Goal: Information Seeking & Learning: Learn about a topic

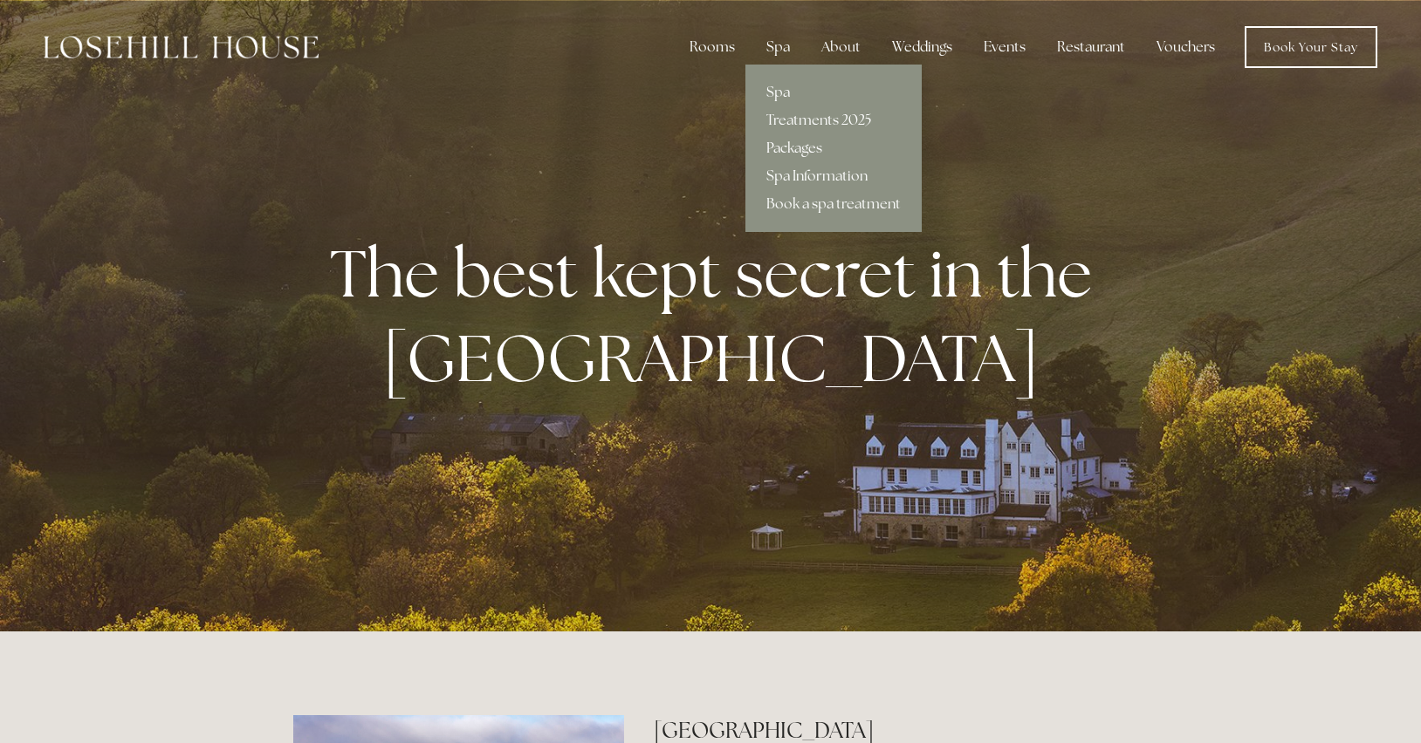
click at [791, 147] on link "Packages" at bounding box center [833, 148] width 176 height 28
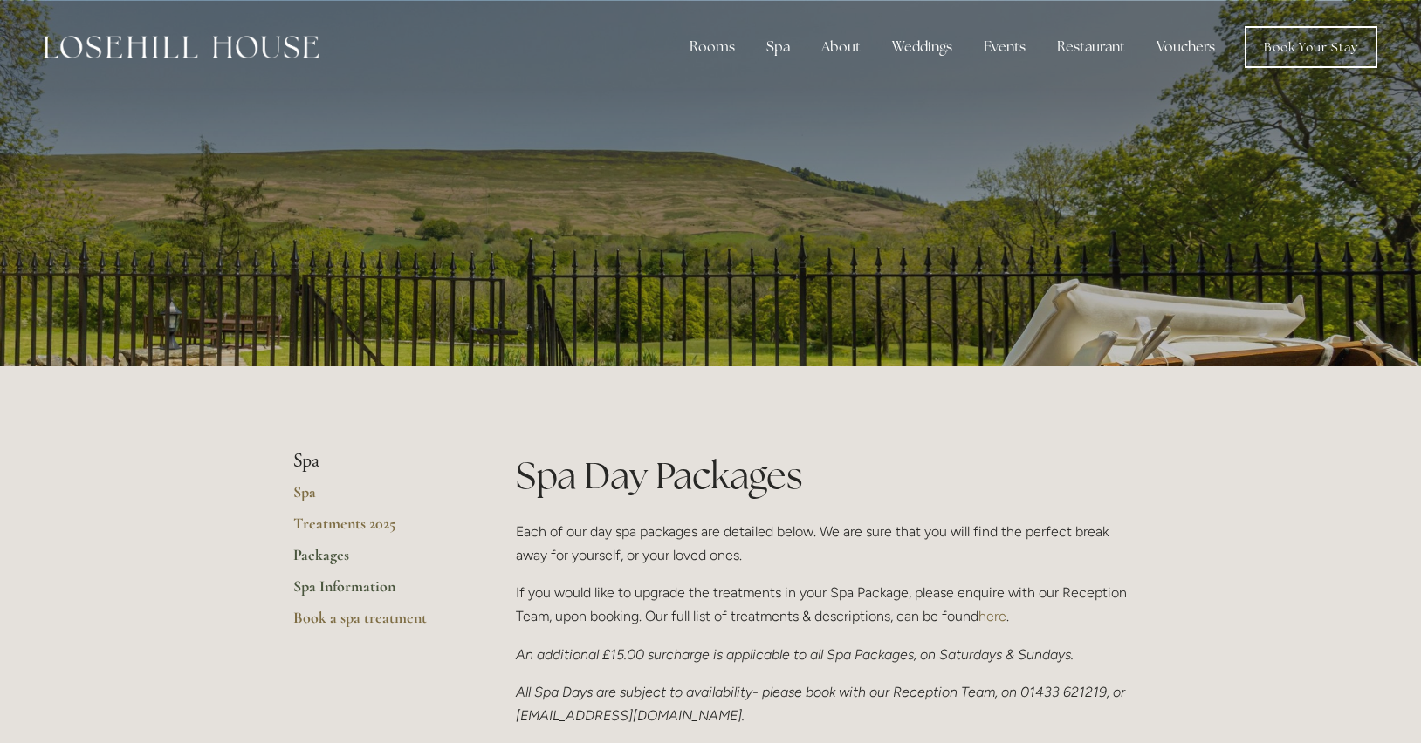
click at [343, 584] on link "Spa Information" at bounding box center [376, 592] width 167 height 31
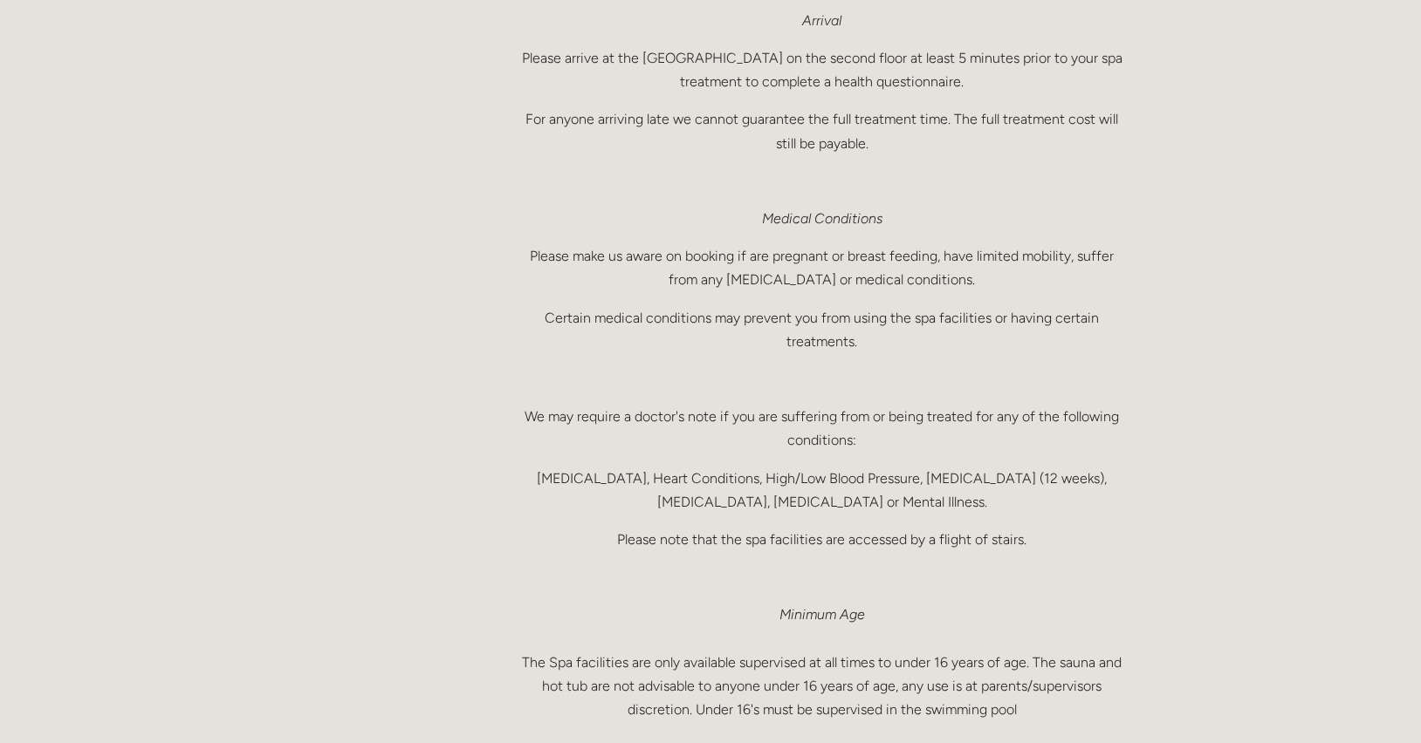
scroll to position [601, 0]
